Goal: Transaction & Acquisition: Purchase product/service

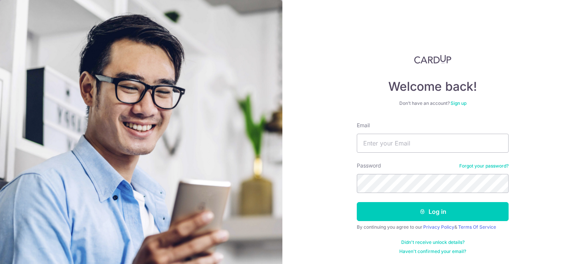
click at [385, 146] on input "Email" at bounding box center [432, 142] width 152 height 19
type input "[EMAIL_ADDRESS][DOMAIN_NAME]"
click at [292, 191] on div "Welcome back! Don’t have an account? Sign up Email [EMAIL_ADDRESS][DOMAIN_NAME]…" at bounding box center [432, 132] width 300 height 264
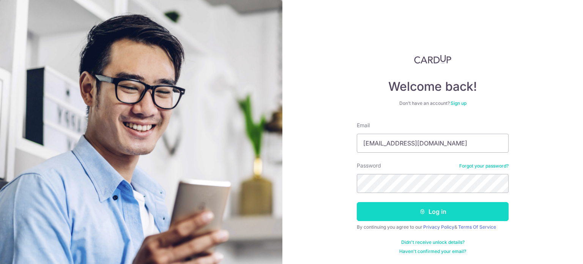
click at [444, 210] on button "Log in" at bounding box center [432, 211] width 152 height 19
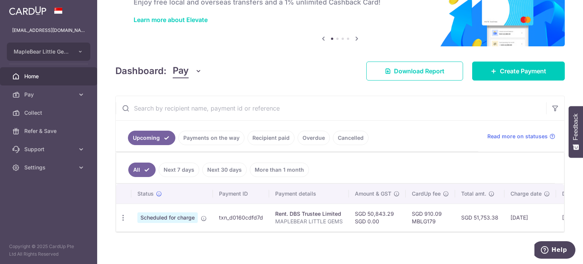
scroll to position [58, 0]
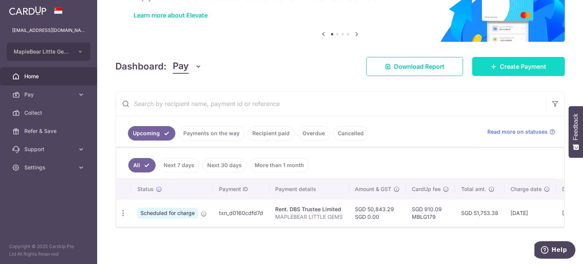
click at [506, 62] on span "Create Payment" at bounding box center [522, 66] width 46 height 9
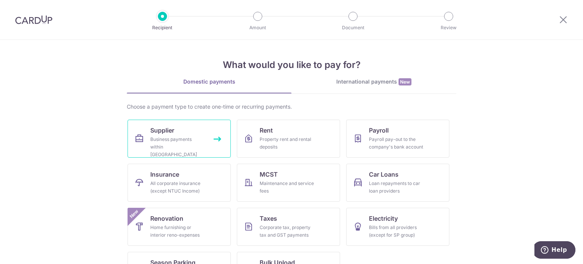
click at [194, 135] on div "Business payments within Singapore" at bounding box center [177, 146] width 55 height 23
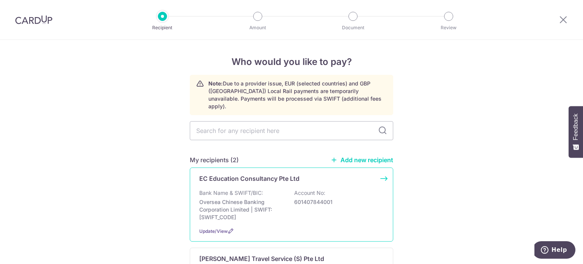
click at [256, 177] on div "EC Education Consultancy Pte Ltd Bank Name & SWIFT/BIC: Oversea Chinese Banking…" at bounding box center [291, 204] width 203 height 74
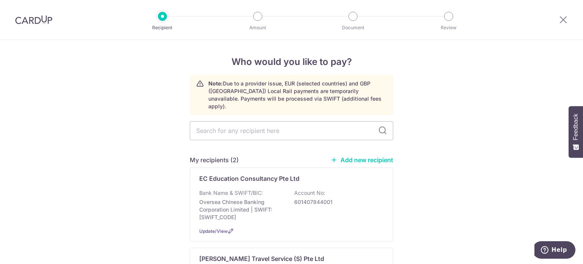
scroll to position [76, 0]
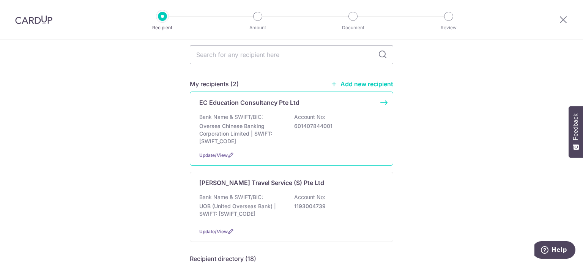
click at [261, 122] on p "Oversea Chinese Banking Corporation Limited | SWIFT: OCBCSGSGXXX" at bounding box center [241, 133] width 85 height 23
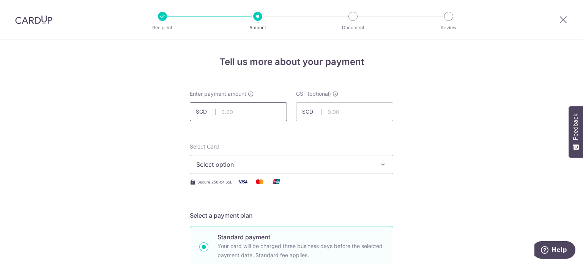
click at [252, 113] on input "text" at bounding box center [238, 111] width 97 height 19
type input "11,156.40"
click at [338, 152] on div "Select Card Select option Add credit card Your Cards **** 2631 **** 4651 **** 9…" at bounding box center [291, 158] width 203 height 31
click at [377, 165] on button "Select option" at bounding box center [291, 164] width 203 height 19
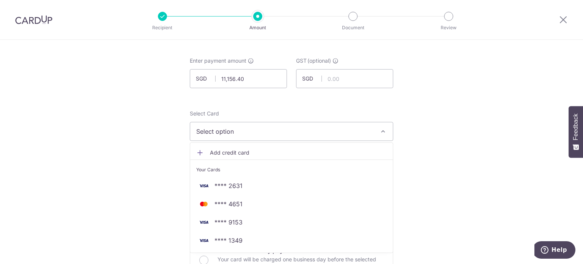
scroll to position [38, 0]
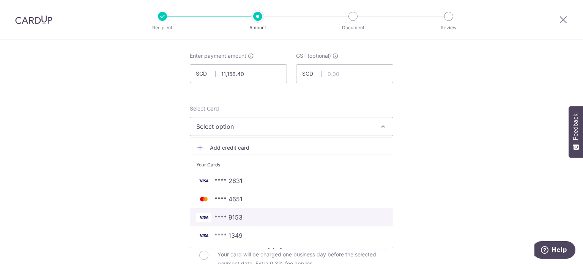
click at [245, 214] on span "**** 9153" at bounding box center [291, 216] width 190 height 9
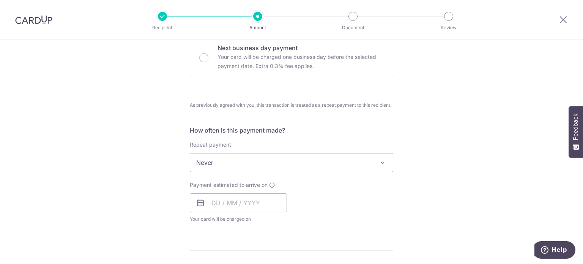
scroll to position [265, 0]
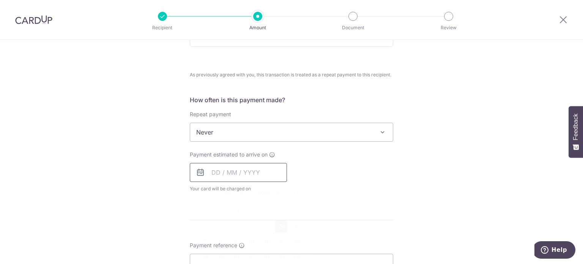
click at [253, 167] on input "text" at bounding box center [238, 172] width 97 height 19
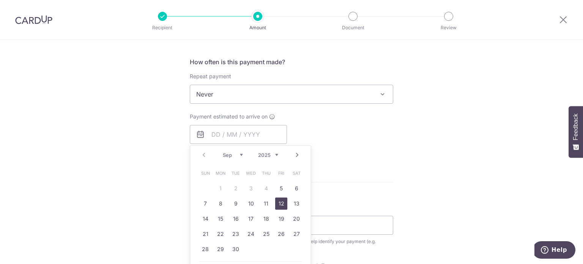
click at [279, 203] on link "12" at bounding box center [281, 203] width 12 height 12
type input "12/09/2025"
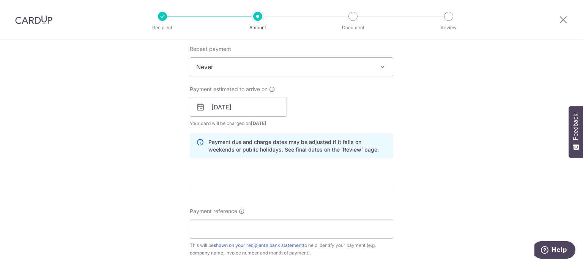
scroll to position [341, 0]
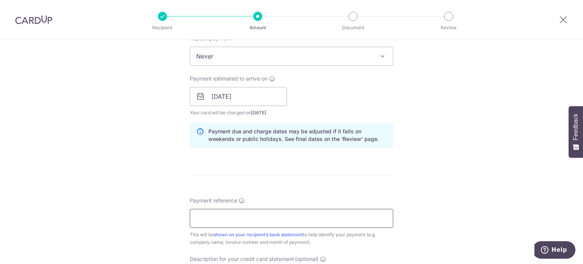
click at [305, 219] on input "Payment reference" at bounding box center [291, 218] width 203 height 19
type input "MAPLEBEAR LITTLE GEMS"
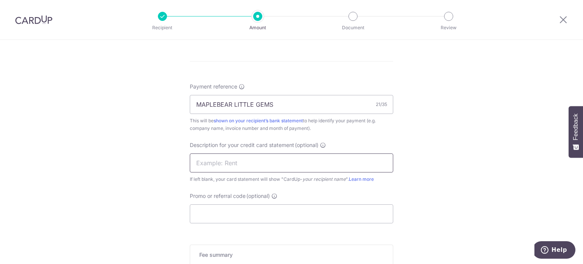
click at [312, 159] on input "text" at bounding box center [291, 162] width 203 height 19
type input "Meals"
click at [277, 213] on input "Promo or referral code (optional)" at bounding box center [291, 213] width 203 height 19
click at [319, 206] on input "Promo or referral code (optional)" at bounding box center [291, 213] width 203 height 19
paste input "MBLG179"
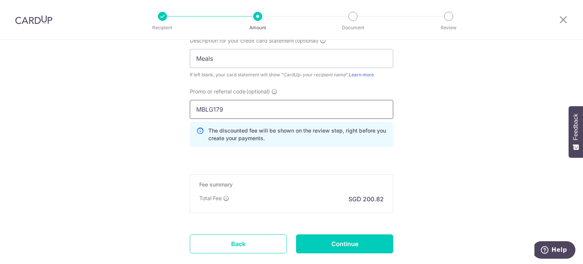
scroll to position [569, 0]
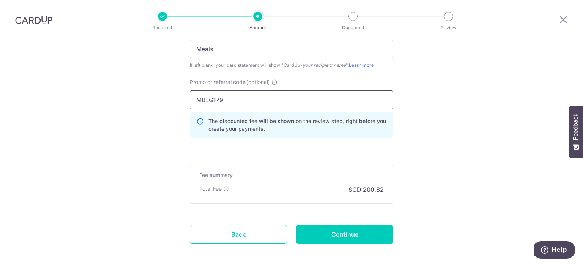
type input "MBLG179"
click at [339, 234] on input "Continue" at bounding box center [344, 234] width 97 height 19
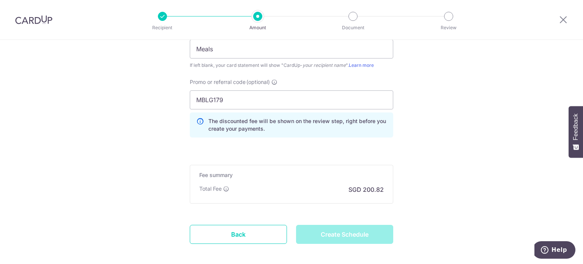
type input "Create Schedule"
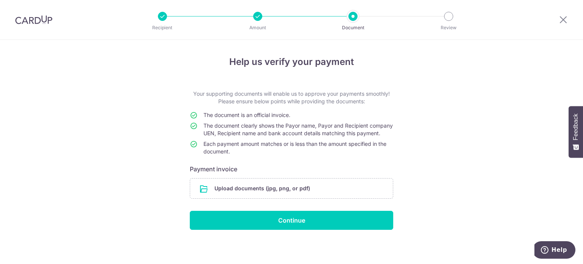
scroll to position [8, 0]
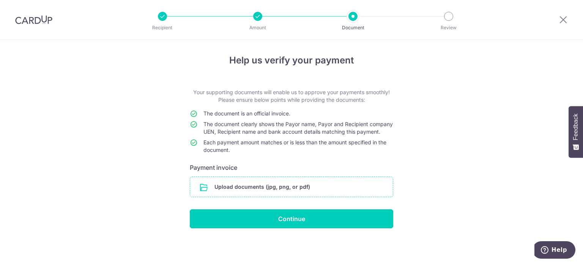
click at [255, 180] on input "file" at bounding box center [291, 187] width 203 height 20
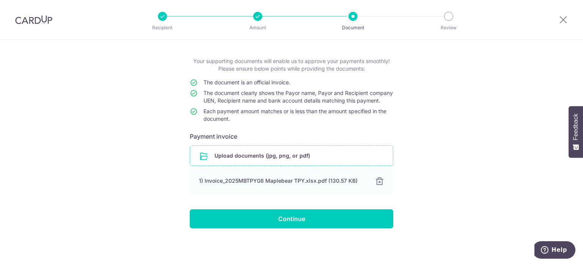
scroll to position [39, 0]
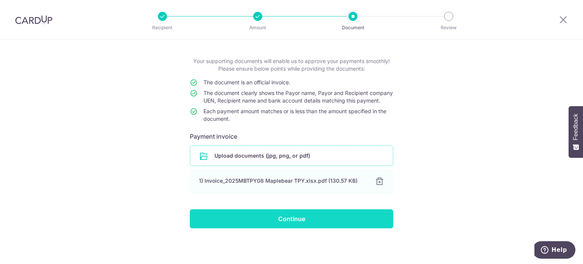
click at [297, 217] on input "Continue" at bounding box center [291, 218] width 203 height 19
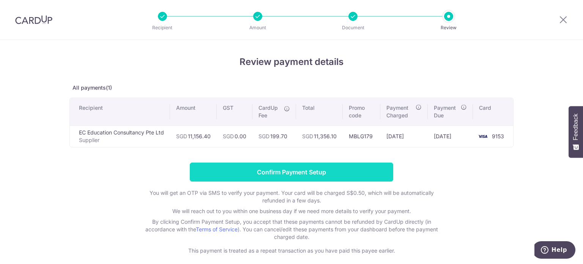
click at [315, 166] on input "Confirm Payment Setup" at bounding box center [291, 171] width 203 height 19
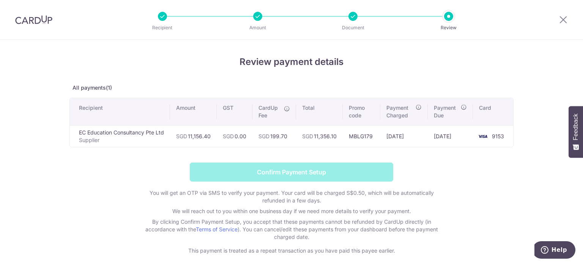
scroll to position [35, 0]
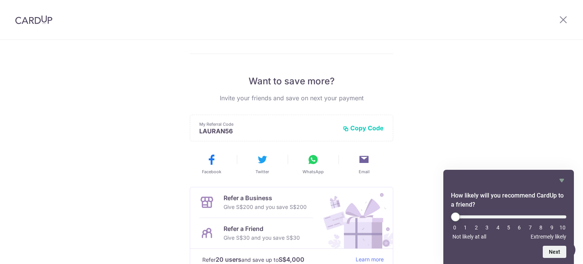
scroll to position [152, 0]
